Goal: Transaction & Acquisition: Purchase product/service

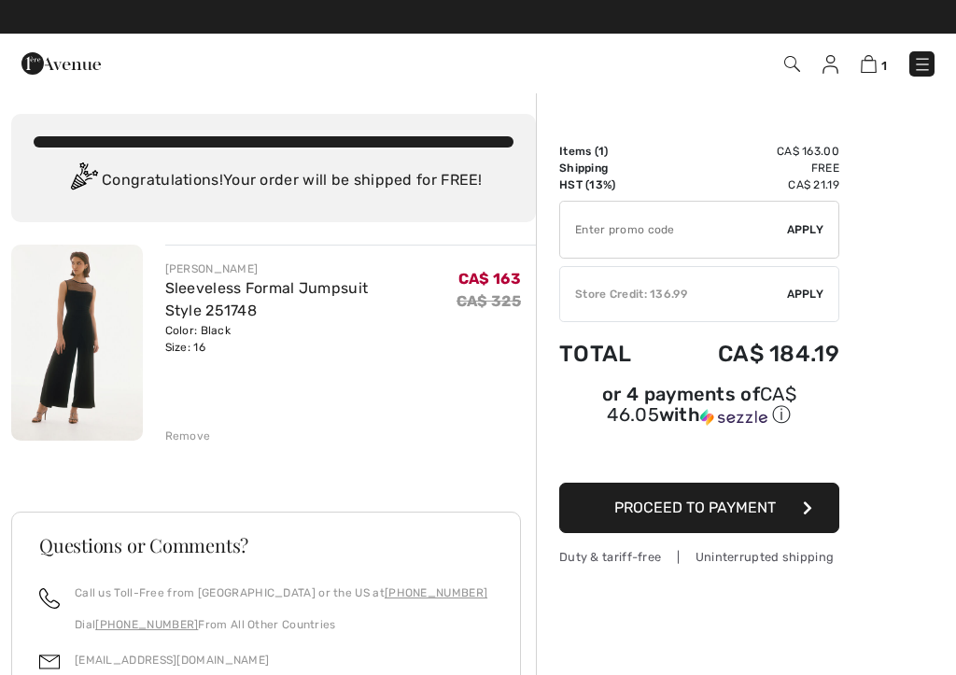
click at [816, 295] on span "Apply" at bounding box center [805, 294] width 37 height 17
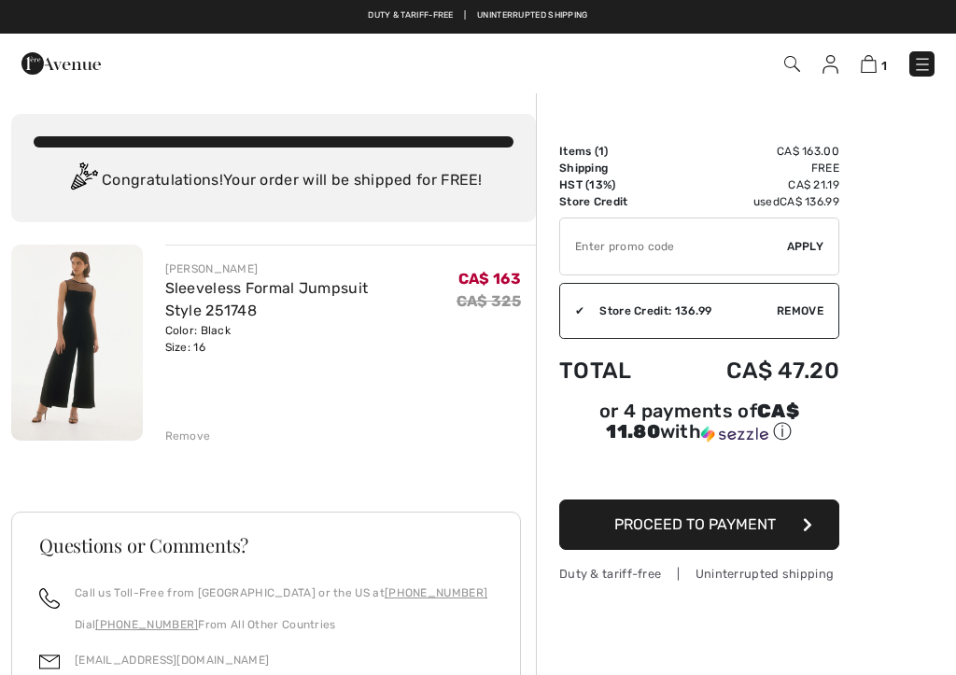
click at [932, 55] on link at bounding box center [922, 63] width 25 height 25
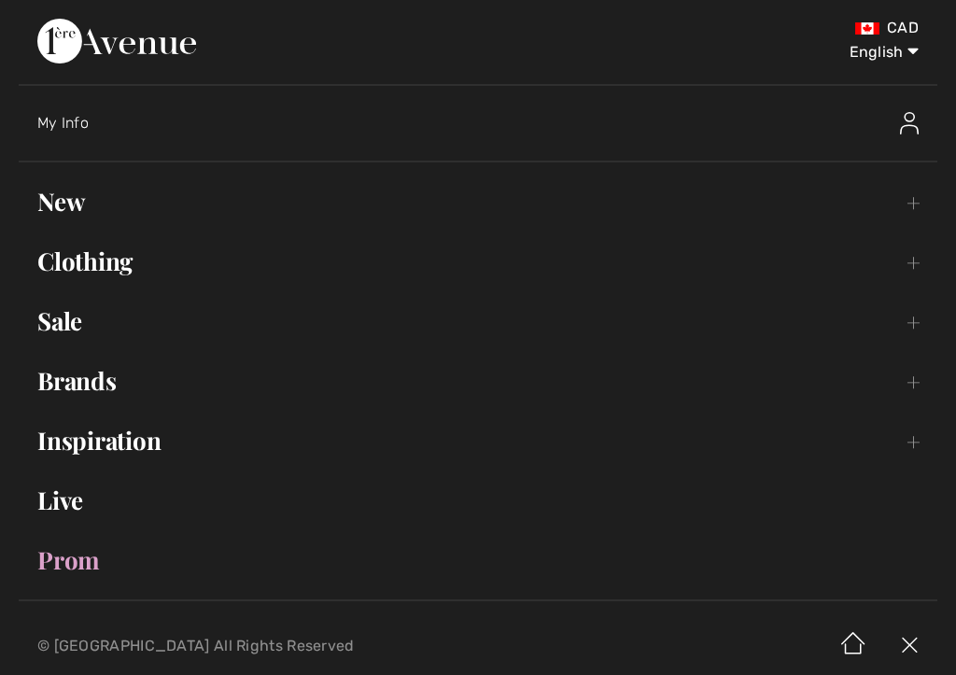
click at [71, 575] on link "Prom" at bounding box center [478, 560] width 919 height 41
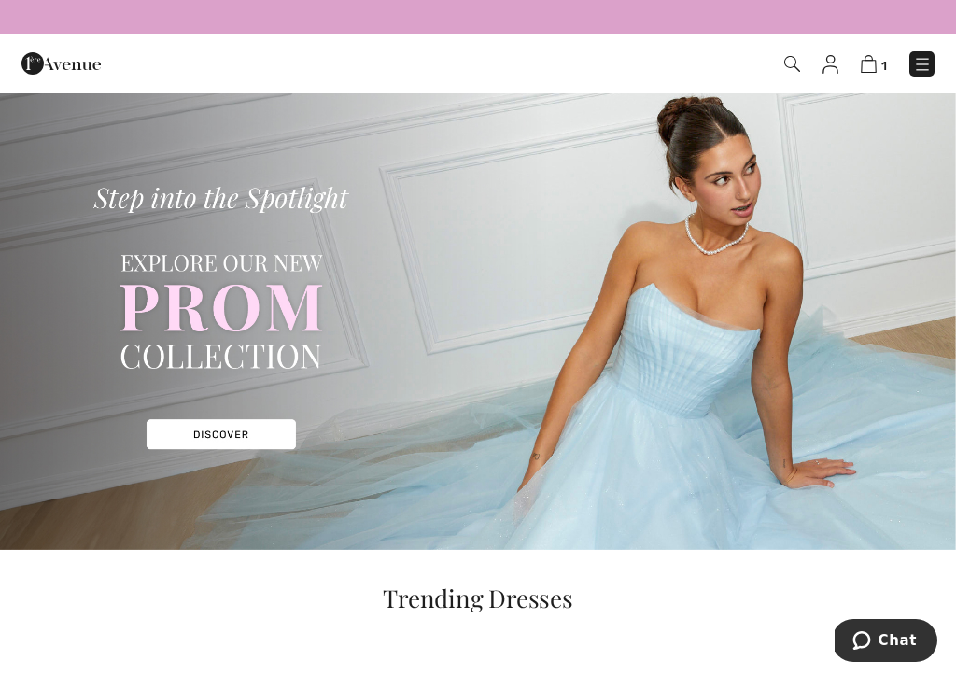
click at [916, 73] on img at bounding box center [922, 64] width 19 height 19
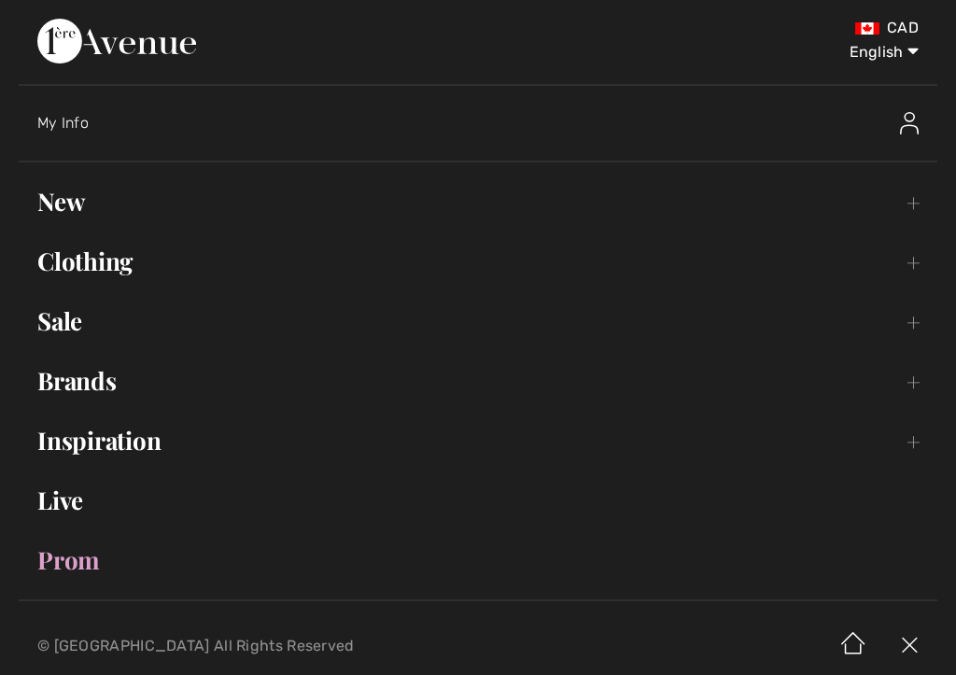
click at [77, 335] on link "Sale Toggle submenu" at bounding box center [478, 321] width 919 height 41
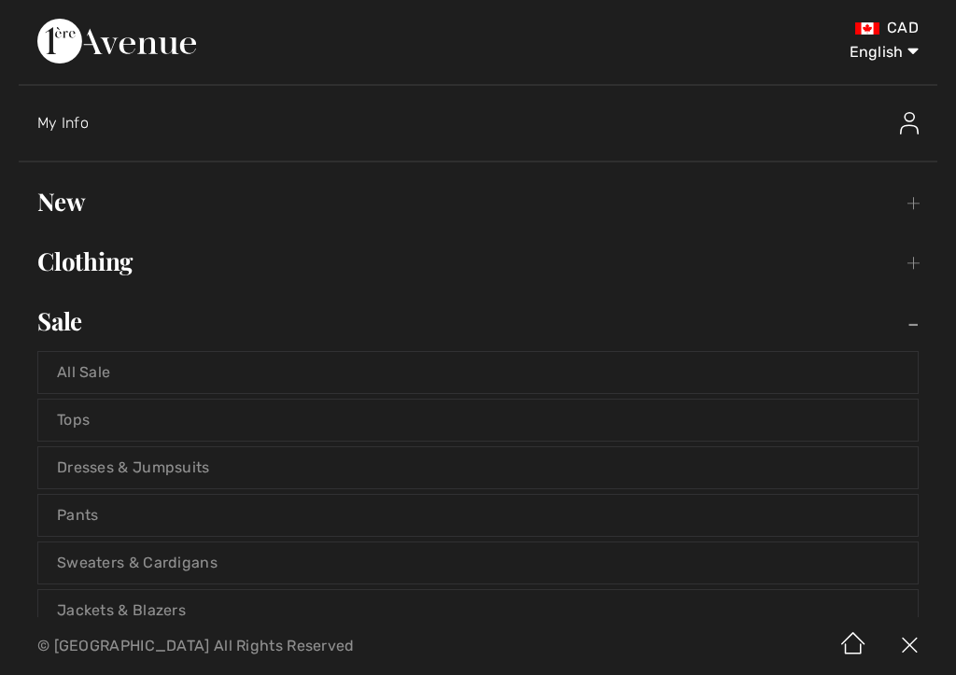
click at [61, 131] on div "My Info" at bounding box center [374, 123] width 675 height 19
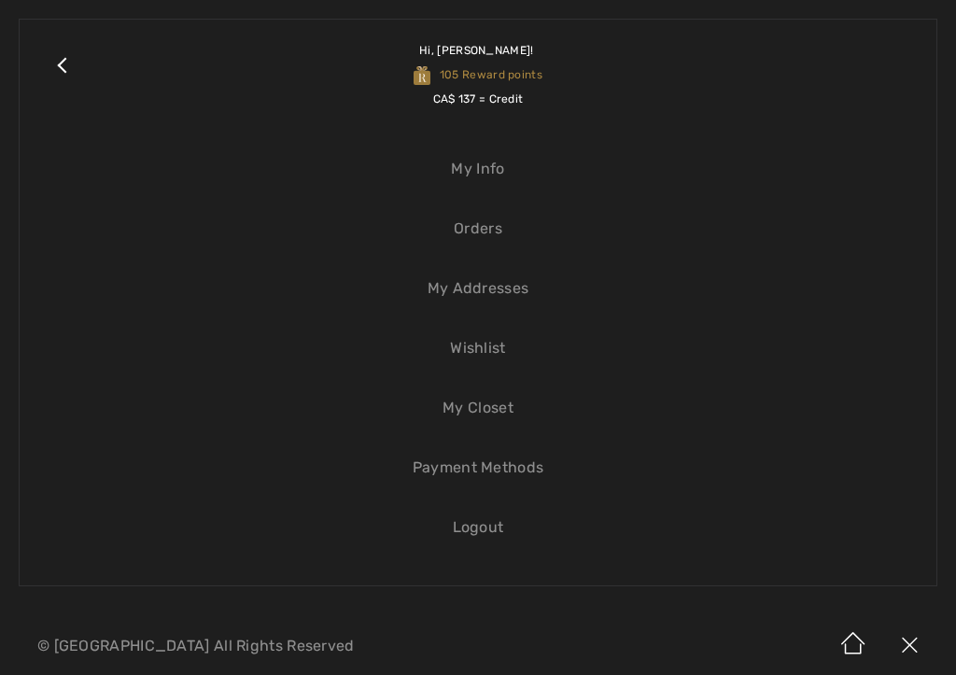
click at [494, 77] on span "Hi, EDDA! 105 Reward points CA$ 137 = Credit" at bounding box center [478, 74] width 129 height 99
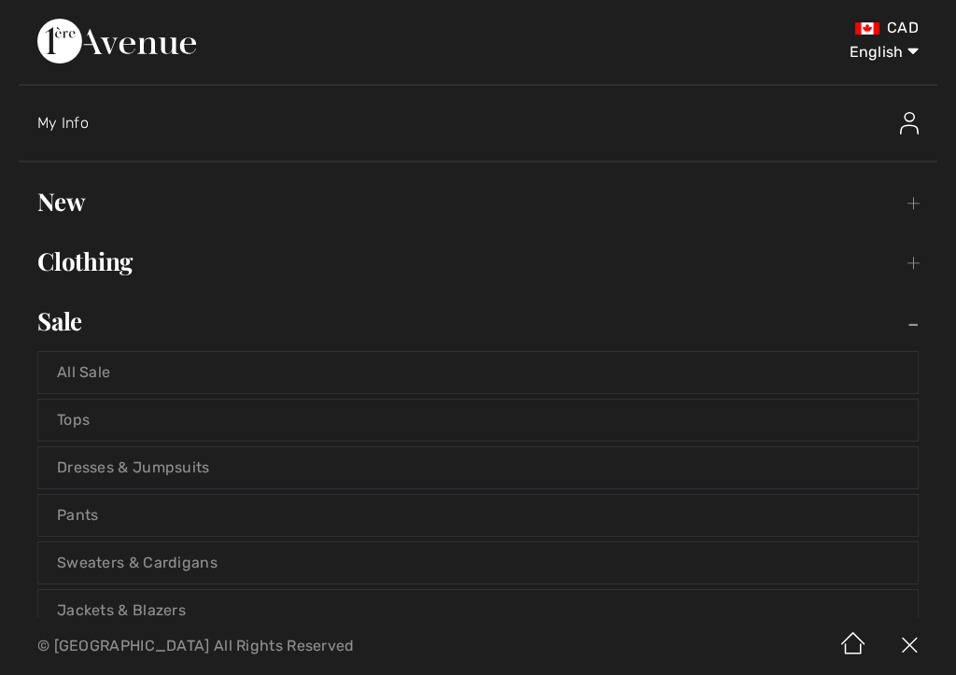
click at [74, 119] on span "My Info" at bounding box center [62, 123] width 51 height 18
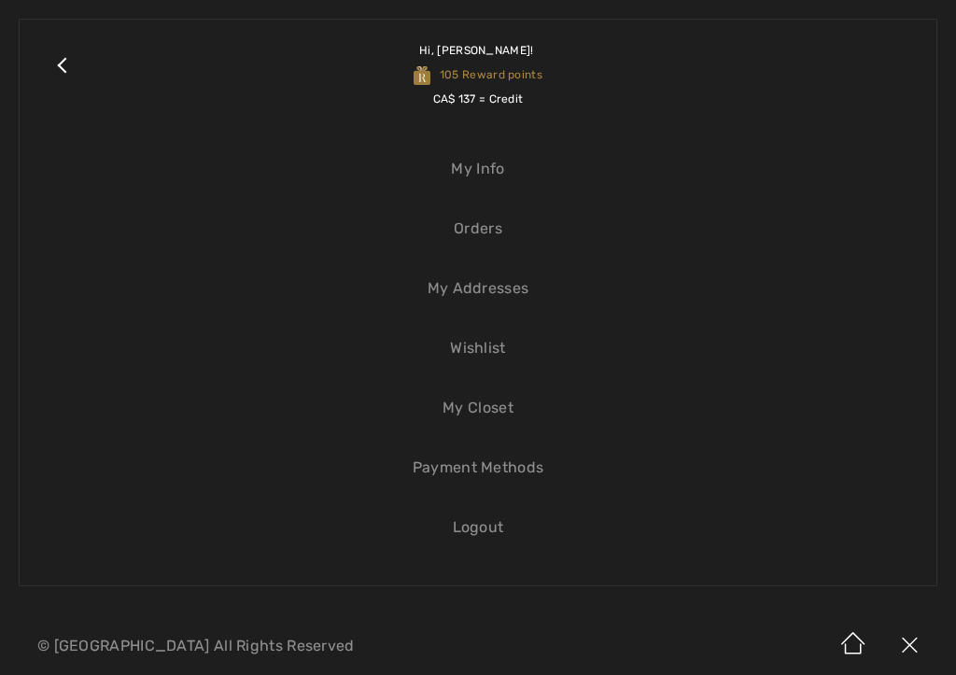
click at [474, 239] on link "Orders" at bounding box center [478, 228] width 880 height 41
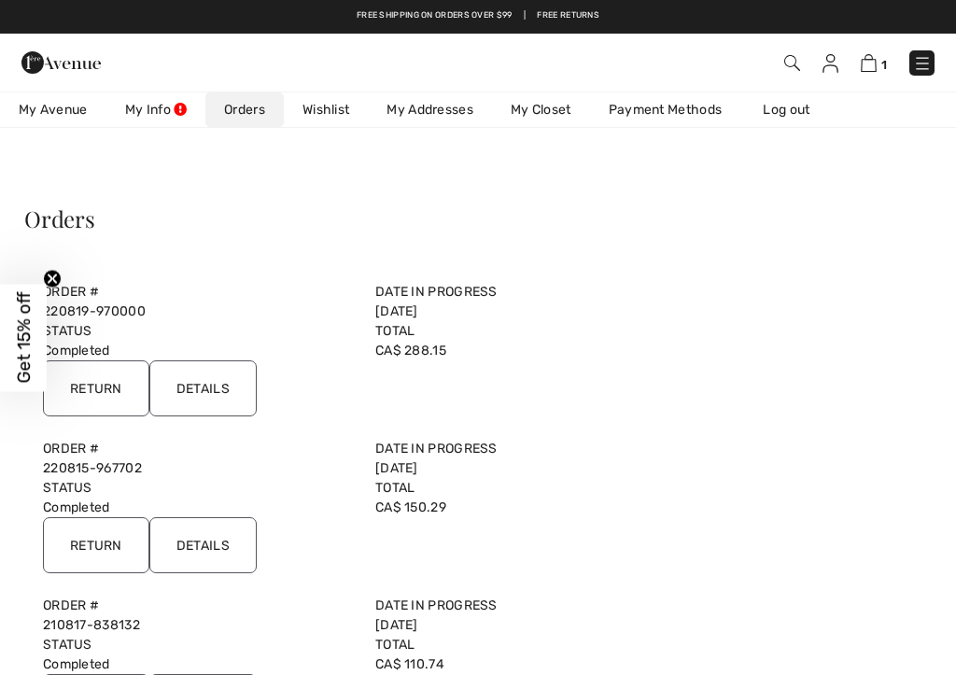
click at [869, 63] on img at bounding box center [869, 63] width 16 height 18
click at [862, 74] on span "1" at bounding box center [674, 62] width 521 height 25
click at [871, 67] on img at bounding box center [869, 63] width 16 height 18
click at [871, 63] on img at bounding box center [869, 63] width 16 height 18
click at [880, 51] on link "1" at bounding box center [874, 62] width 26 height 22
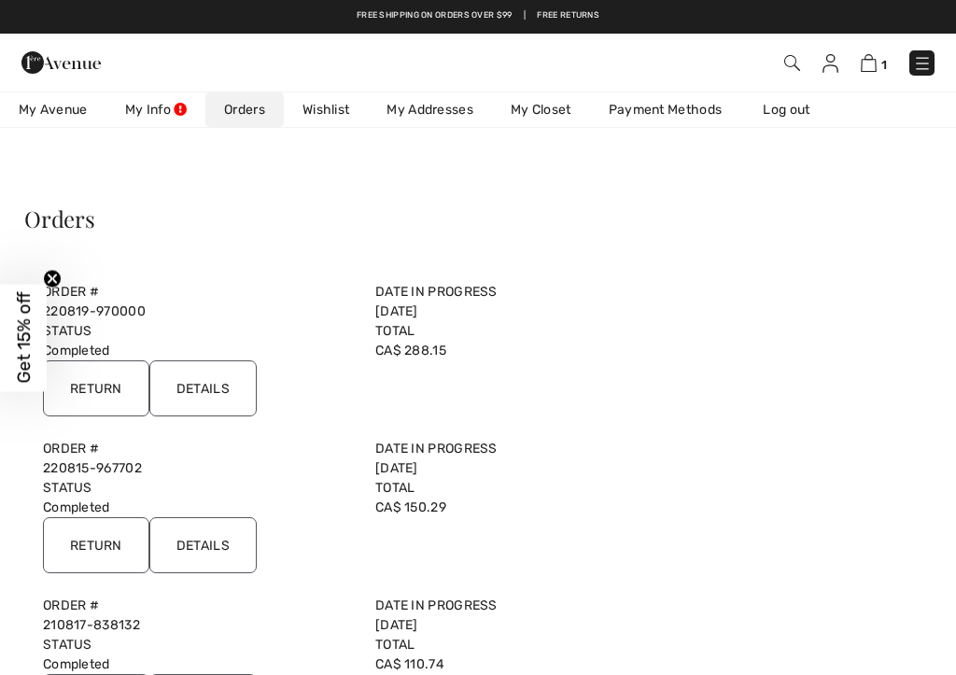
click at [871, 55] on img at bounding box center [869, 63] width 16 height 18
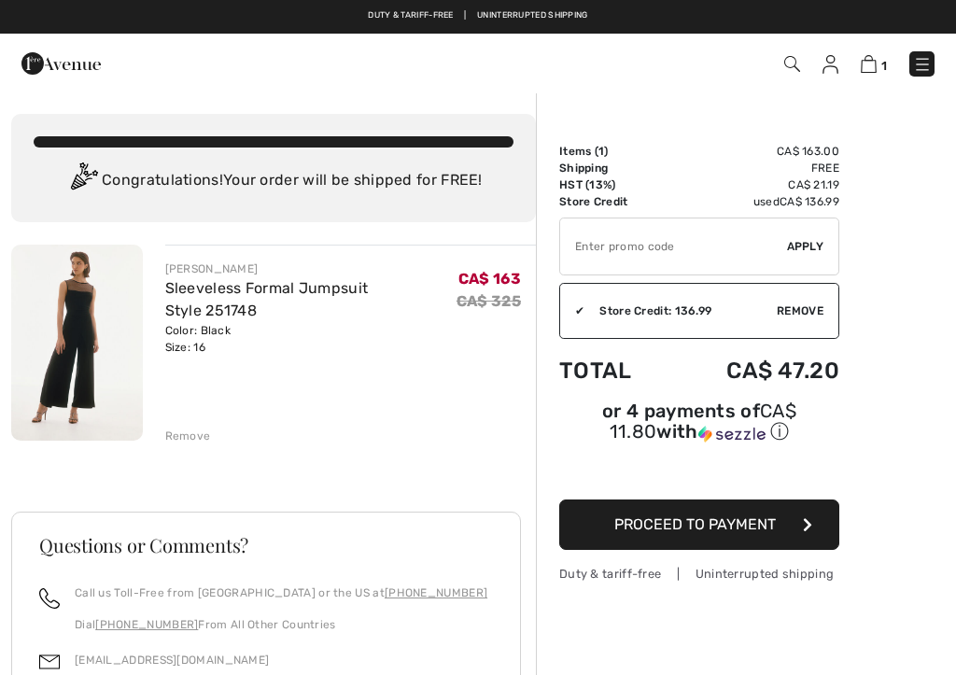
click at [817, 235] on div "✔ Apply Remove" at bounding box center [699, 247] width 280 height 58
click at [814, 251] on span "Apply" at bounding box center [805, 246] width 37 height 17
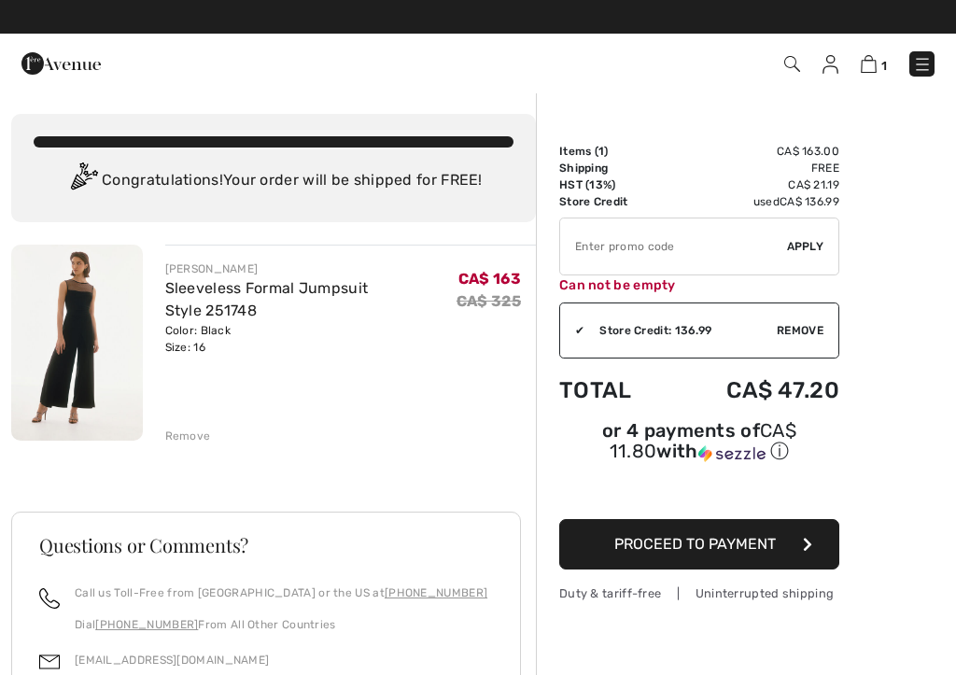
click at [824, 248] on span "Apply" at bounding box center [805, 246] width 37 height 17
click at [814, 246] on span "Apply" at bounding box center [805, 246] width 37 height 17
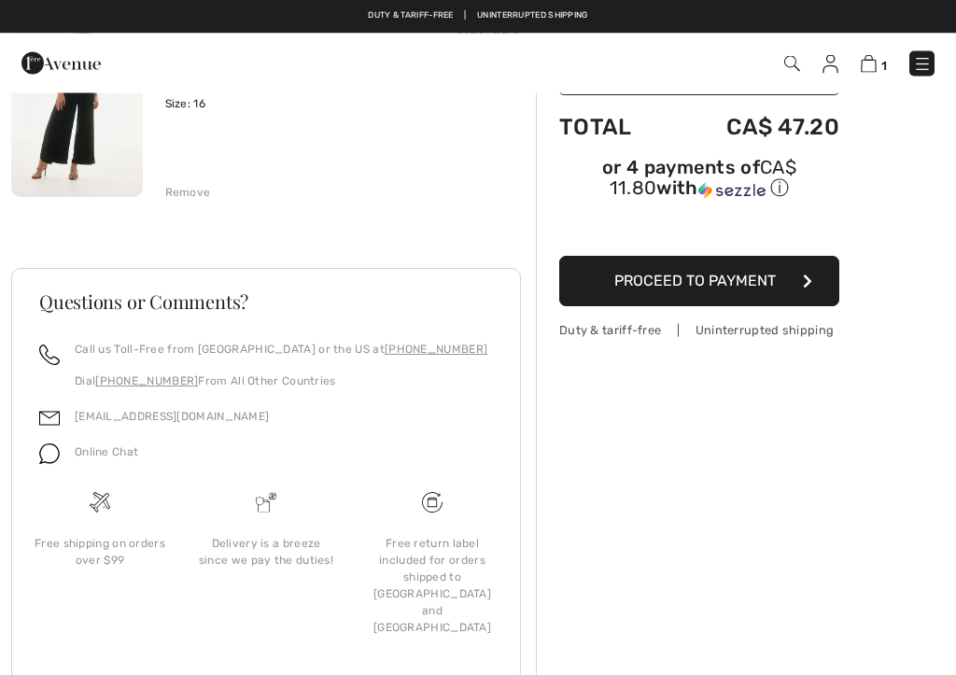
scroll to position [237, 0]
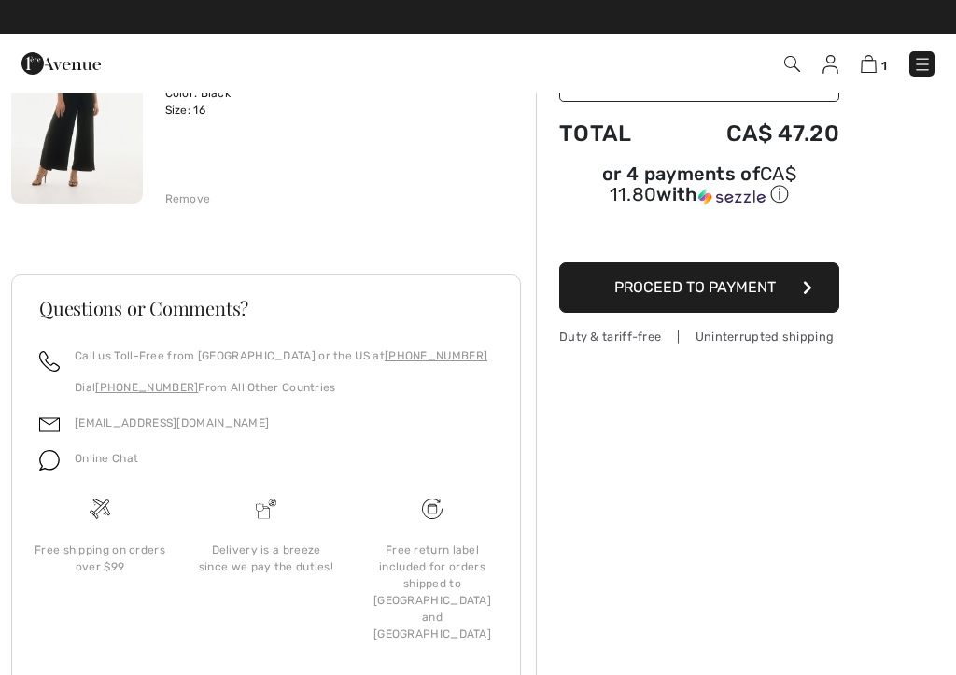
click at [785, 300] on button "Proceed to Payment" at bounding box center [699, 287] width 280 height 50
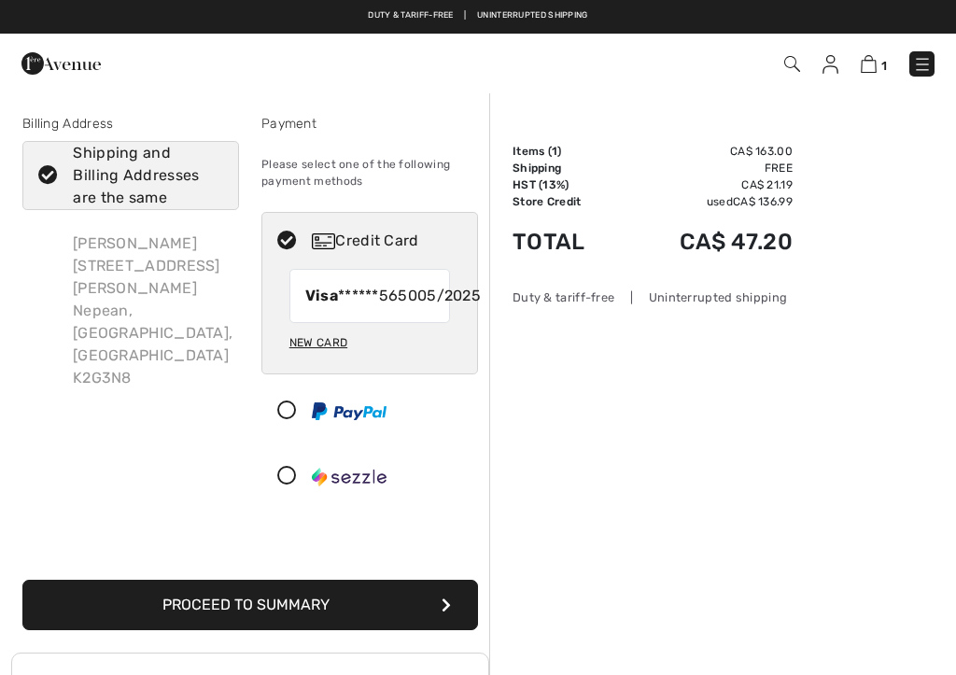
checkbox input "true"
click at [311, 359] on div "New Card" at bounding box center [319, 343] width 58 height 32
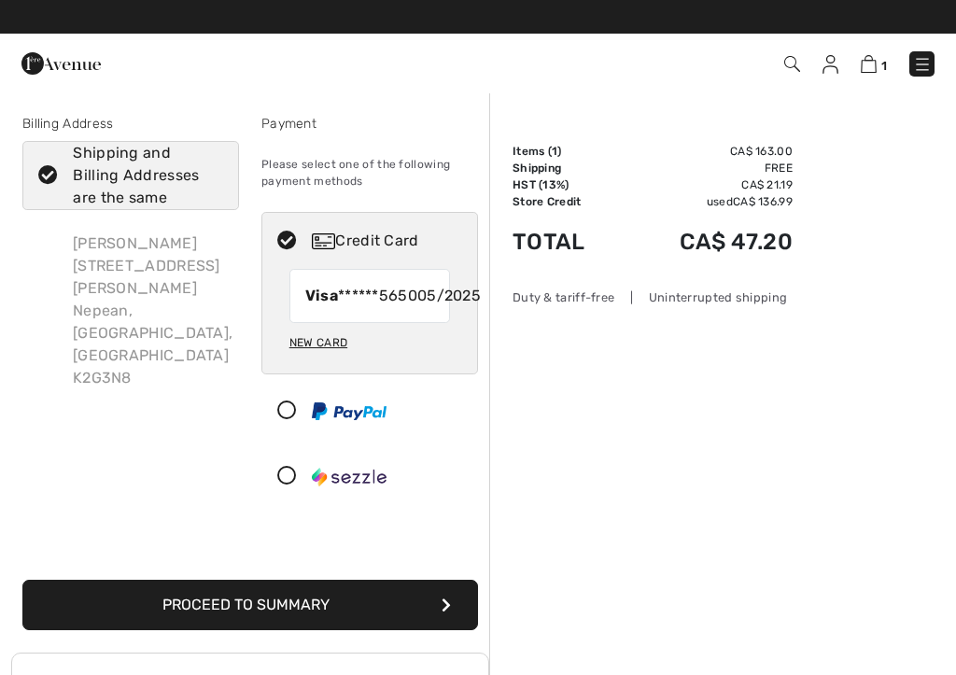
radio input "true"
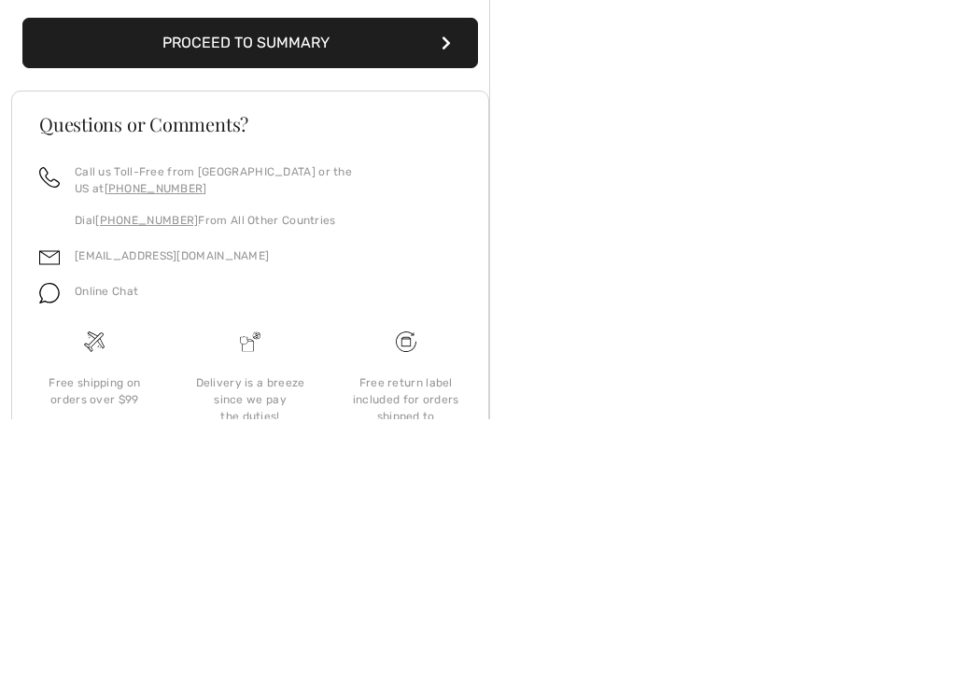
scroll to position [411, 0]
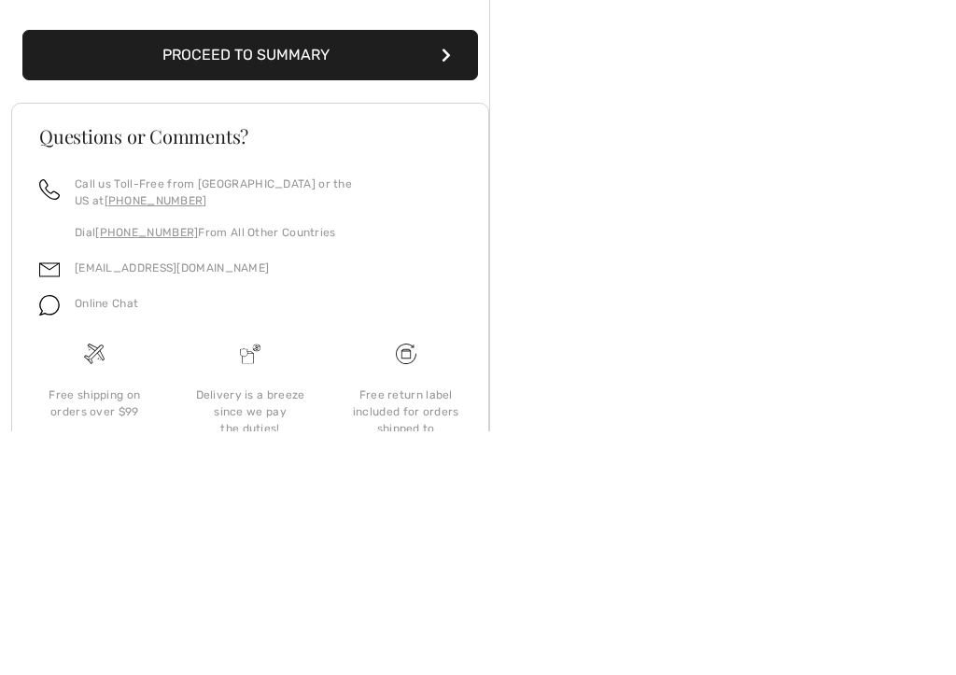
click at [324, 274] on button "Proceed to Summary" at bounding box center [250, 299] width 456 height 50
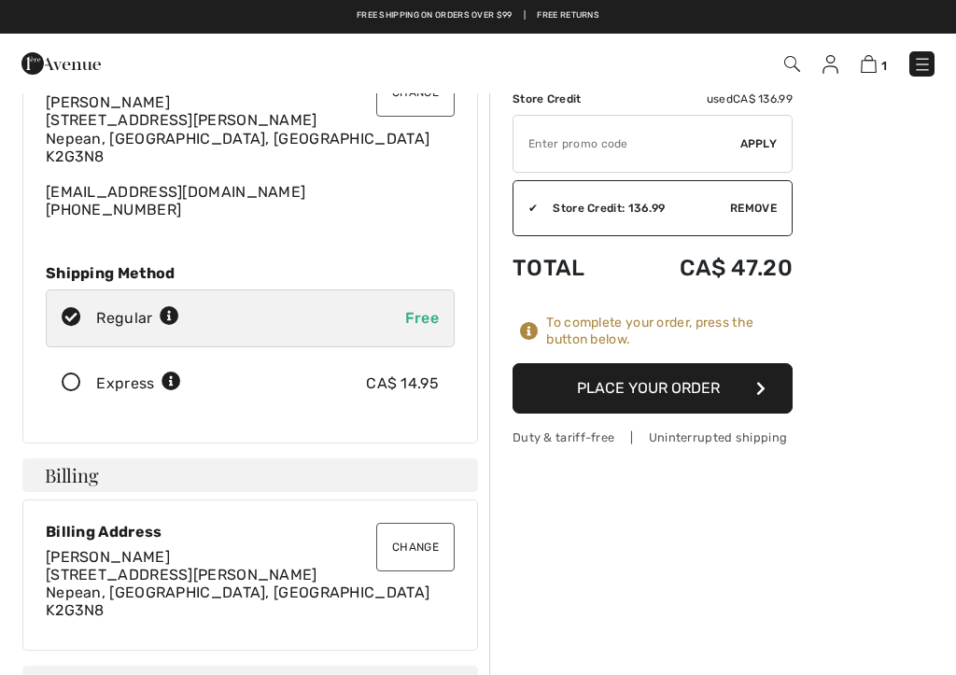
scroll to position [104, 0]
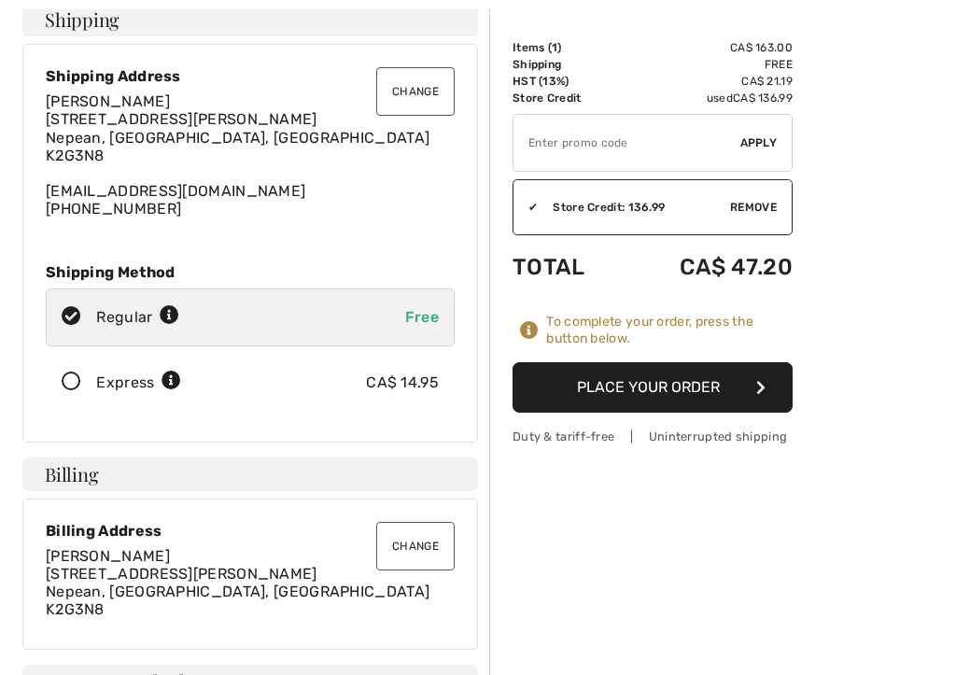
click at [744, 387] on button "Place Your Order" at bounding box center [653, 387] width 280 height 50
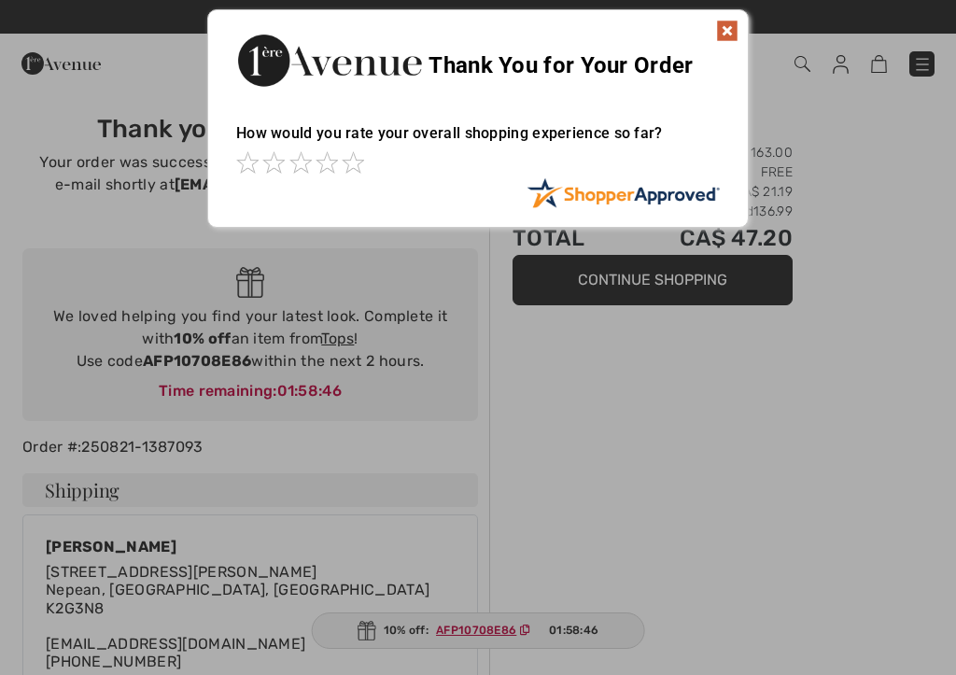
click at [728, 31] on img at bounding box center [727, 31] width 22 height 22
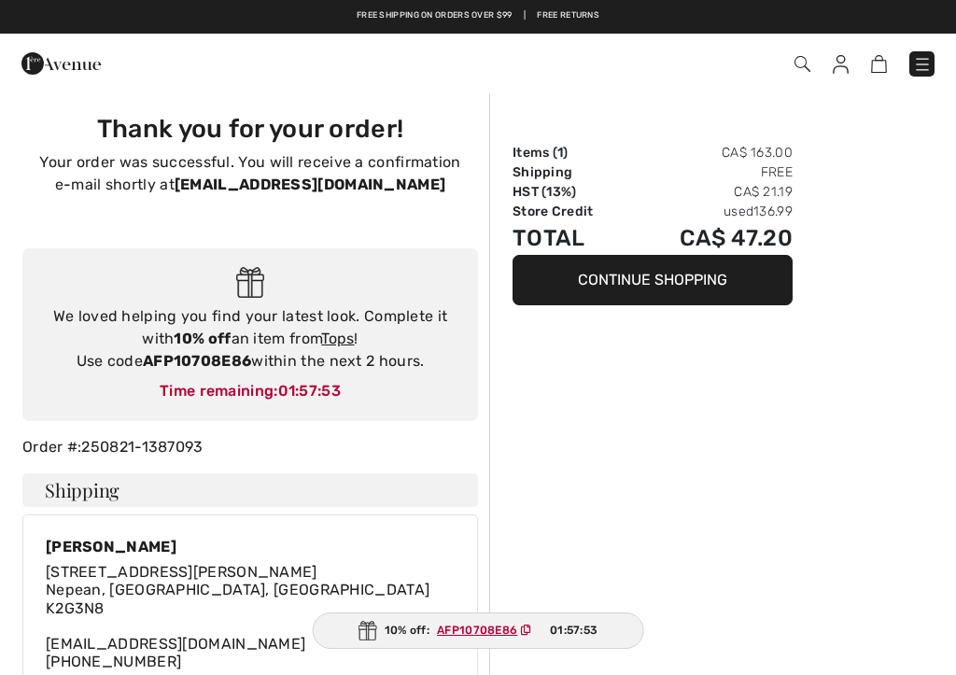
click at [921, 73] on img at bounding box center [922, 64] width 19 height 19
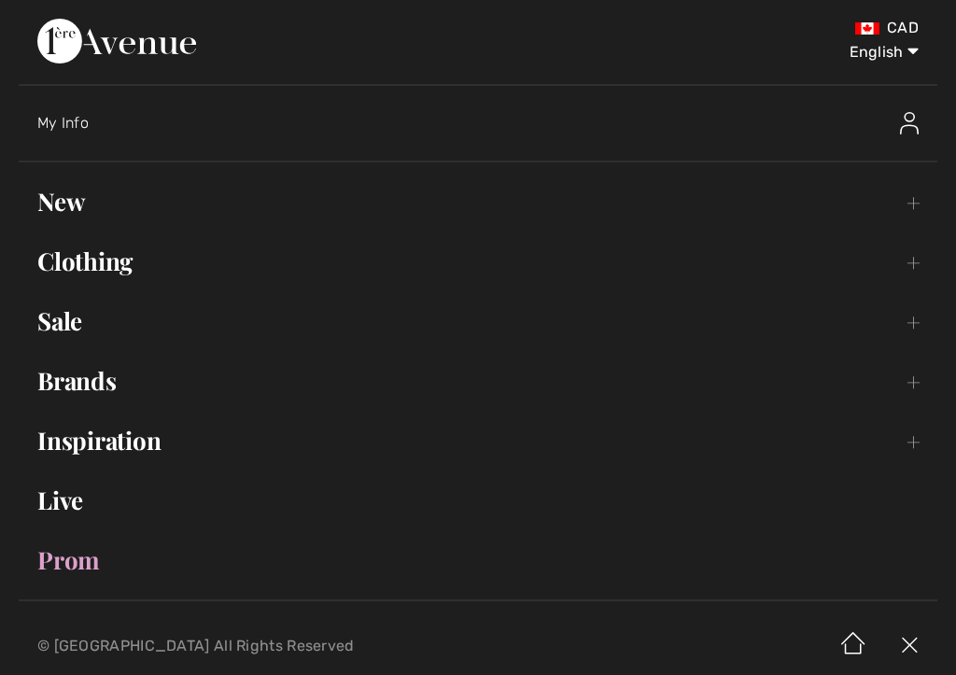
click at [915, 649] on img at bounding box center [910, 646] width 56 height 58
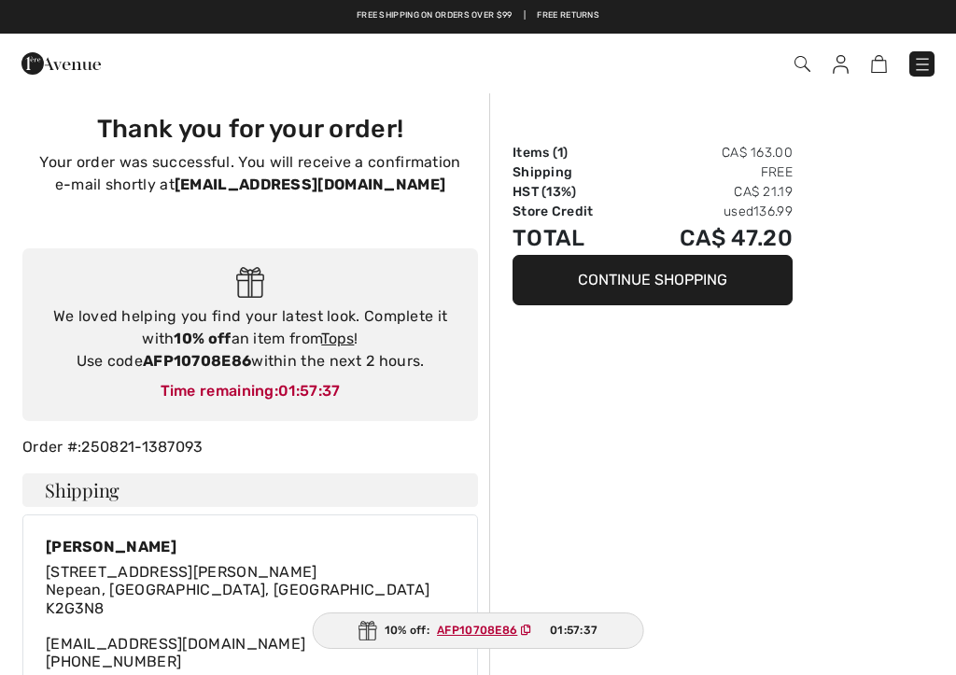
click at [845, 72] on img at bounding box center [841, 64] width 16 height 19
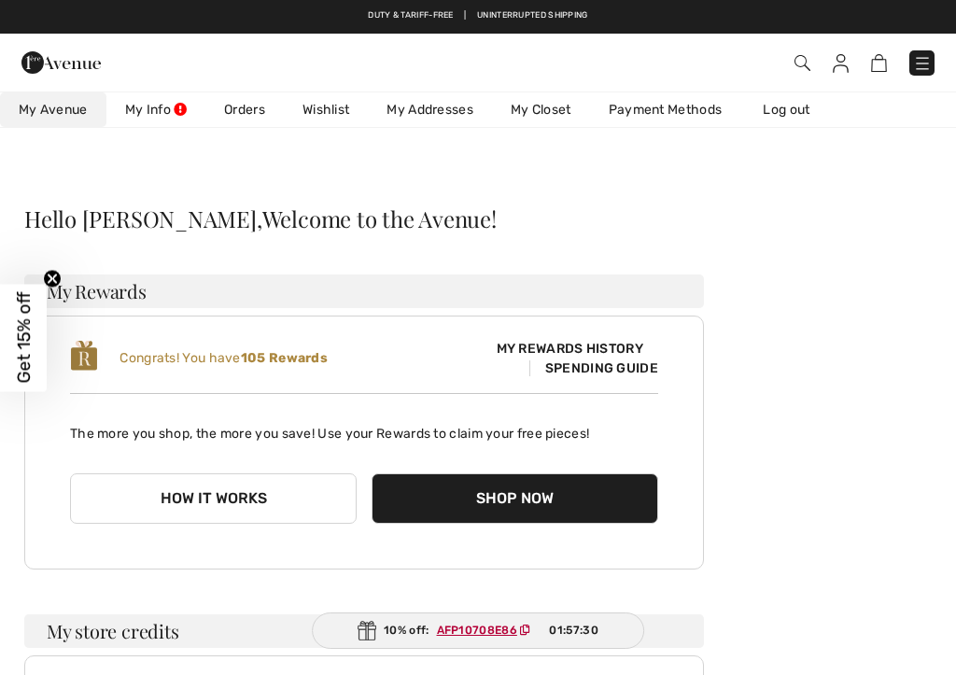
click at [789, 112] on link "Log out" at bounding box center [795, 109] width 103 height 35
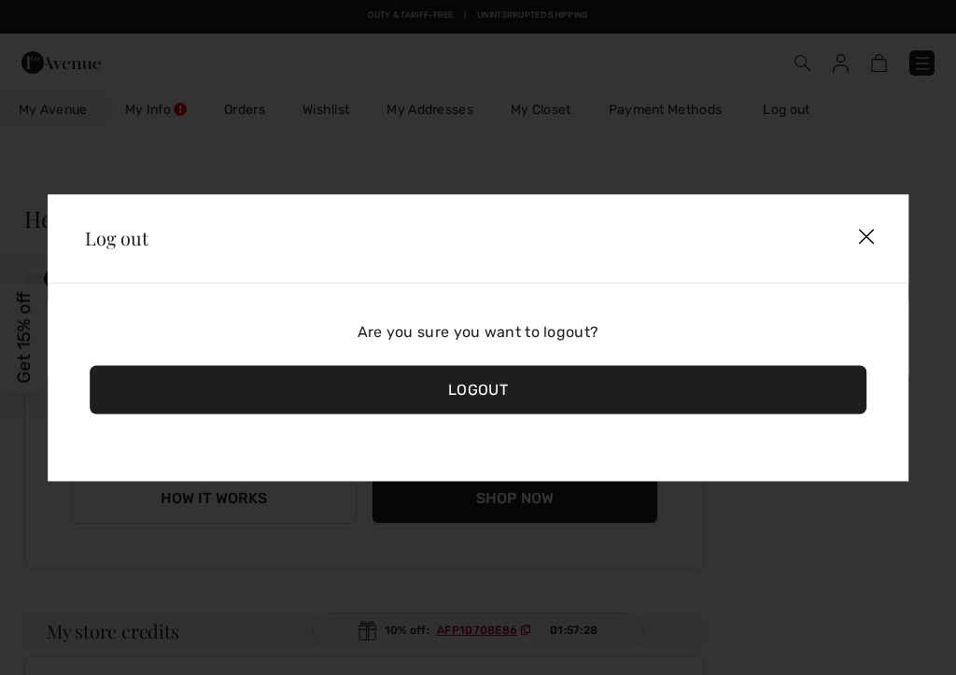
click at [542, 395] on div "Logout" at bounding box center [478, 389] width 777 height 49
